Goal: Information Seeking & Learning: Compare options

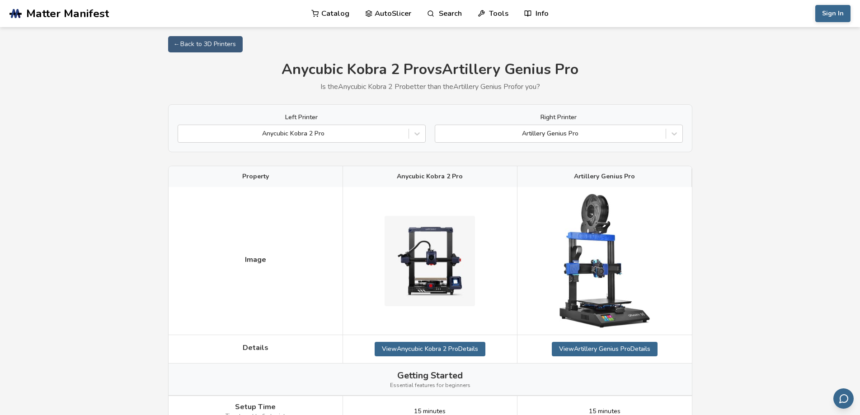
click at [232, 182] on div "Property" at bounding box center [255, 176] width 174 height 21
drag, startPoint x: 640, startPoint y: 179, endPoint x: 218, endPoint y: 181, distance: 421.9
click at [218, 181] on div "Property" at bounding box center [255, 176] width 174 height 21
drag, startPoint x: 218, startPoint y: 181, endPoint x: 659, endPoint y: 176, distance: 441.8
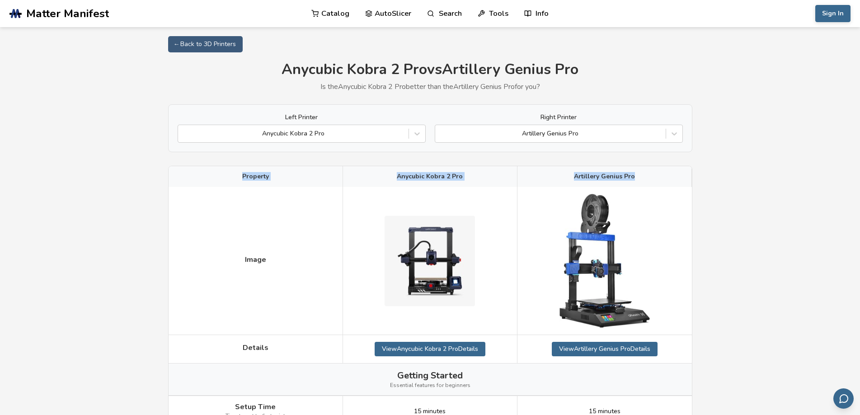
drag, startPoint x: 659, startPoint y: 176, endPoint x: 234, endPoint y: 174, distance: 425.5
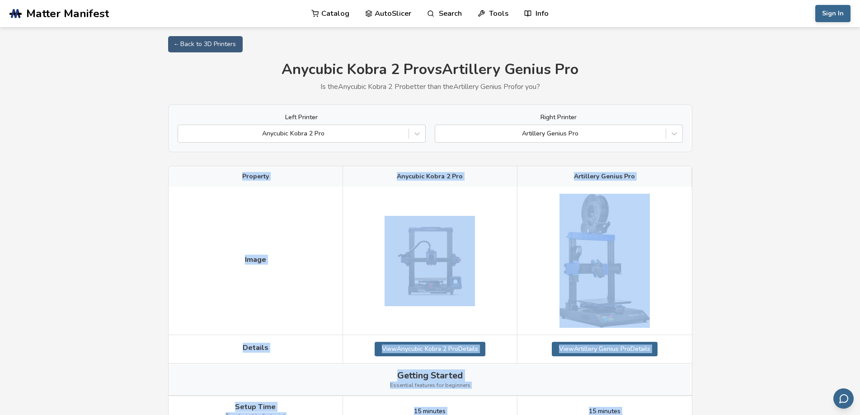
scroll to position [959, 0]
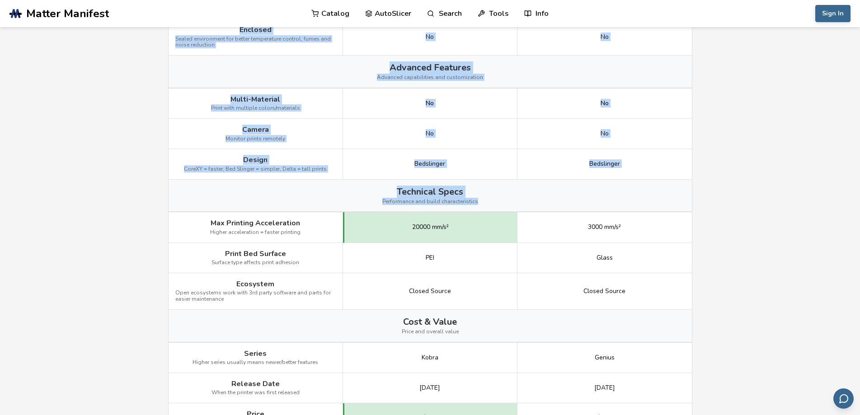
drag, startPoint x: 234, startPoint y: 174, endPoint x: 682, endPoint y: 192, distance: 448.4
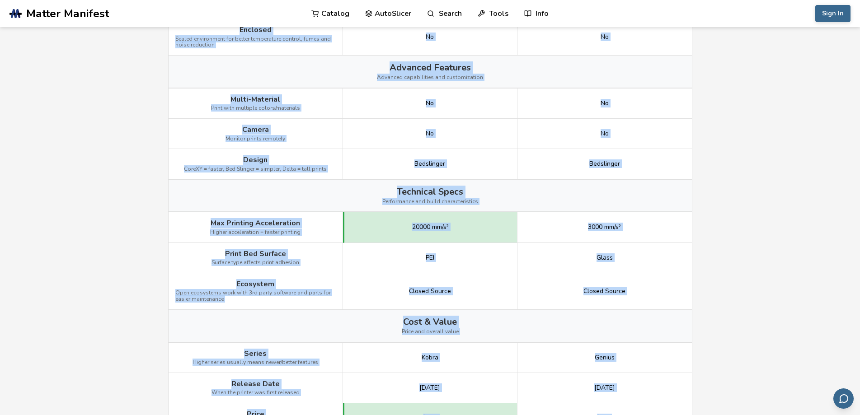
drag, startPoint x: 562, startPoint y: 168, endPoint x: 253, endPoint y: 192, distance: 309.9
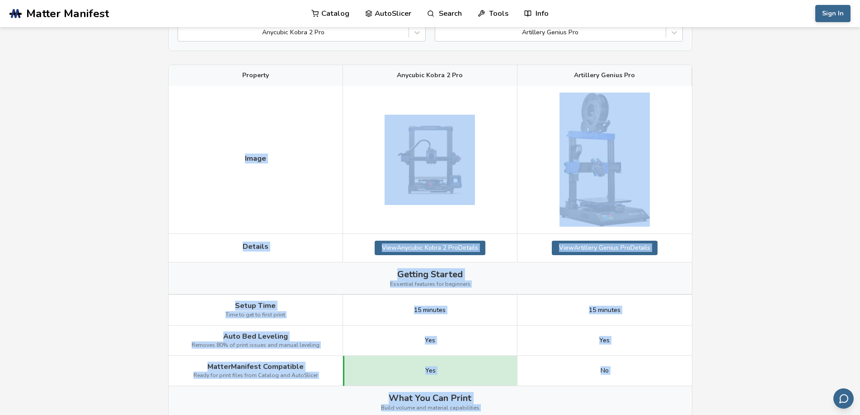
scroll to position [462, 0]
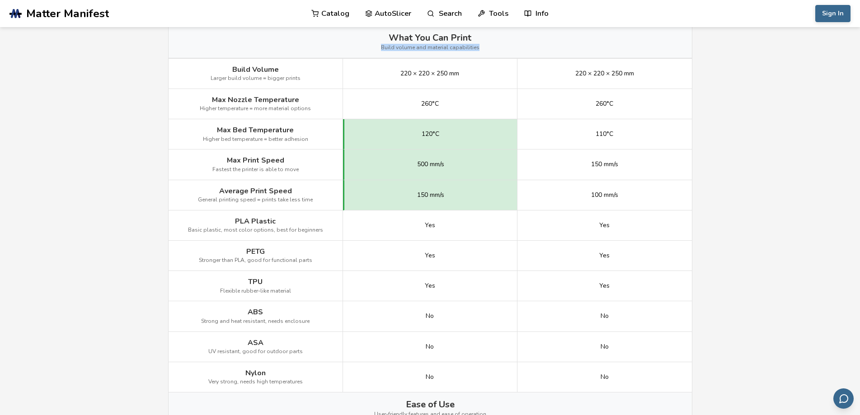
drag, startPoint x: 524, startPoint y: 43, endPoint x: 333, endPoint y: 27, distance: 191.7
click at [330, 32] on div "What You Can Print Build volume and material capabilities" at bounding box center [429, 42] width 523 height 32
drag, startPoint x: 333, startPoint y: 27, endPoint x: 490, endPoint y: 36, distance: 157.5
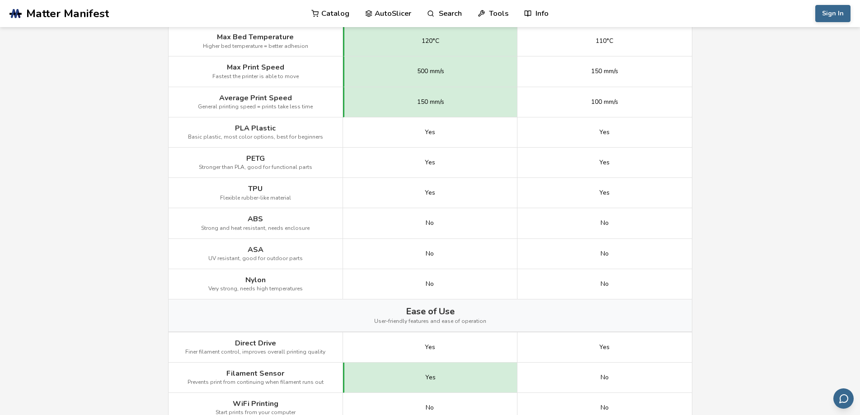
scroll to position [869, 0]
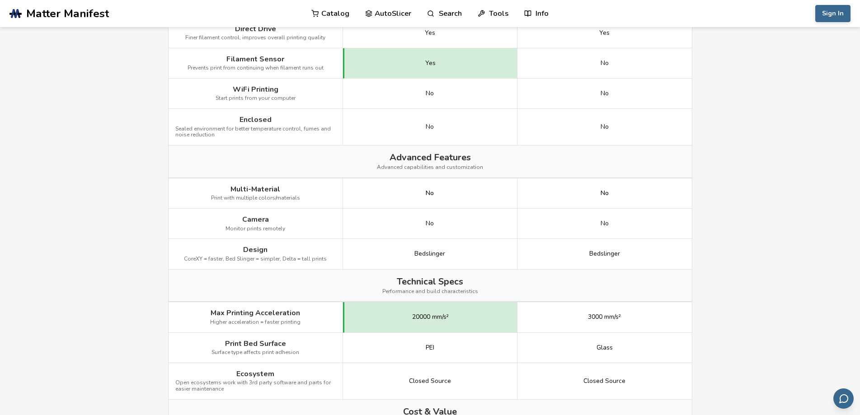
click at [610, 414] on div "Cost & Value Price and overall value" at bounding box center [429, 416] width 523 height 32
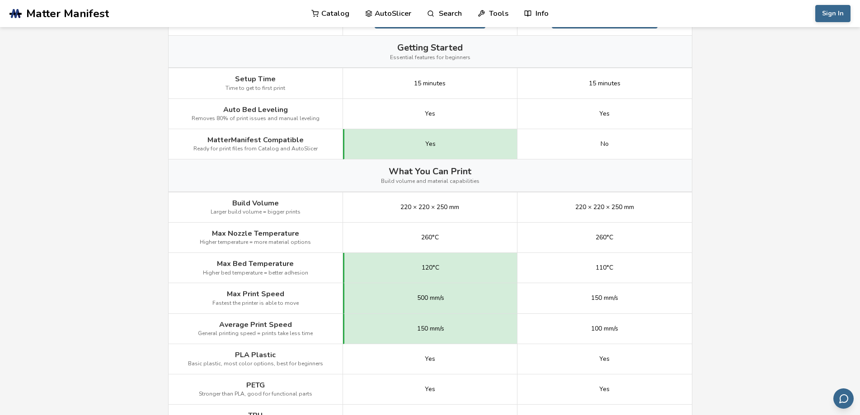
scroll to position [772, 0]
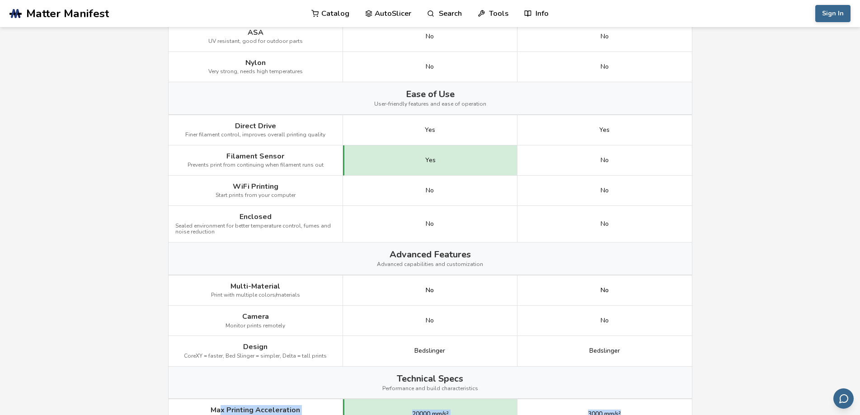
drag, startPoint x: 638, startPoint y: 402, endPoint x: 222, endPoint y: 392, distance: 416.6
click at [0, 0] on div "Max Printing Acceleration Higher acceleration = faster printing 20000 mm/s² 300…" at bounding box center [0, 0] width 0 height 0
click at [221, 406] on span "Max Printing Acceleration" at bounding box center [254, 410] width 89 height 8
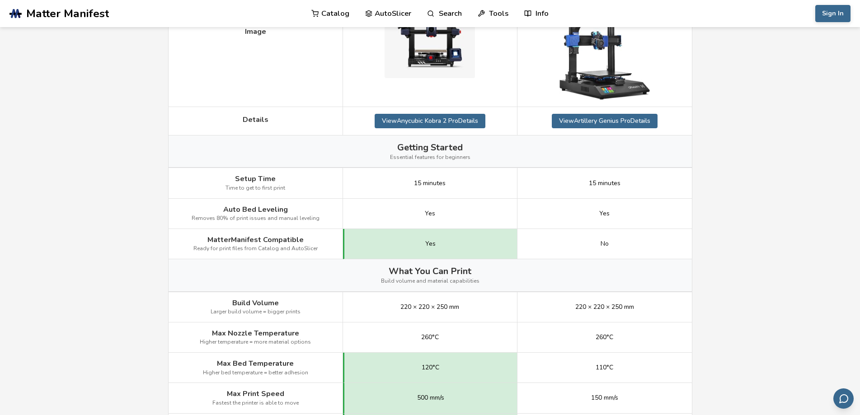
scroll to position [0, 0]
